Goal: Navigation & Orientation: Find specific page/section

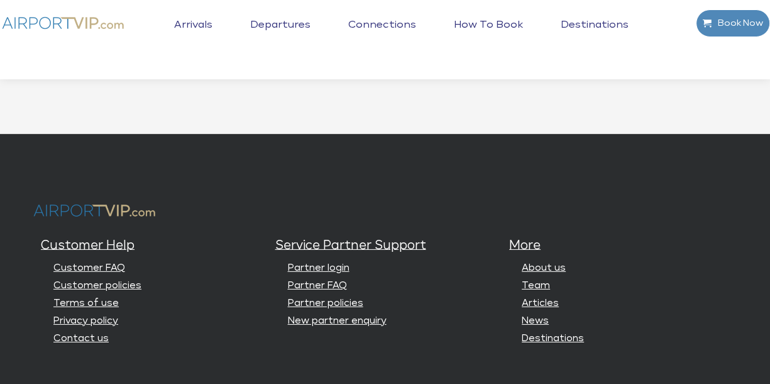
scroll to position [3247, 0]
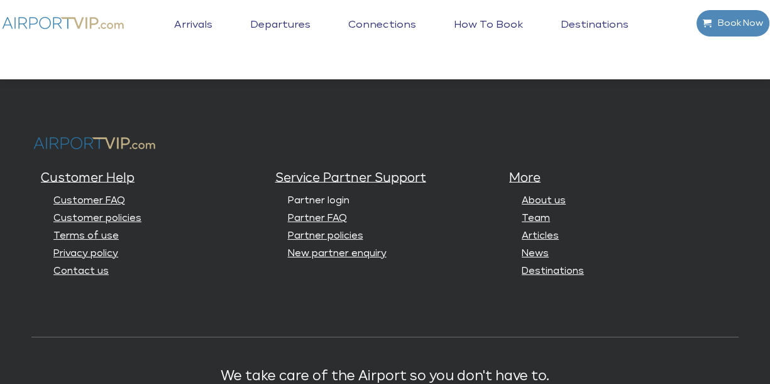
click at [323, 205] on link "Partner login" at bounding box center [319, 200] width 62 height 9
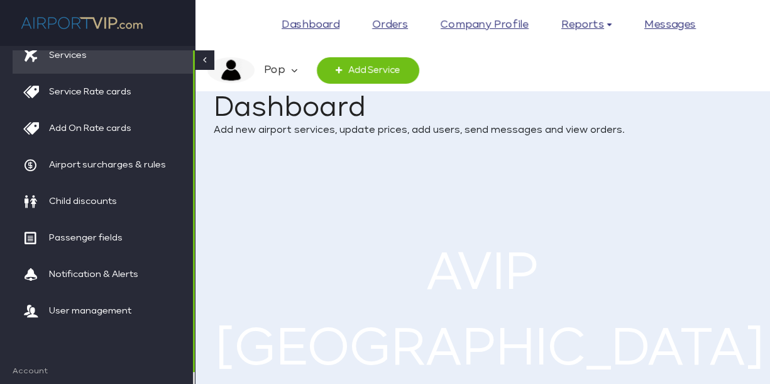
click at [509, 65] on ul "Pop Company Profile Finance Setup My Profile Help Center Manager Home" at bounding box center [482, 71] width 575 height 28
